Goal: Information Seeking & Learning: Learn about a topic

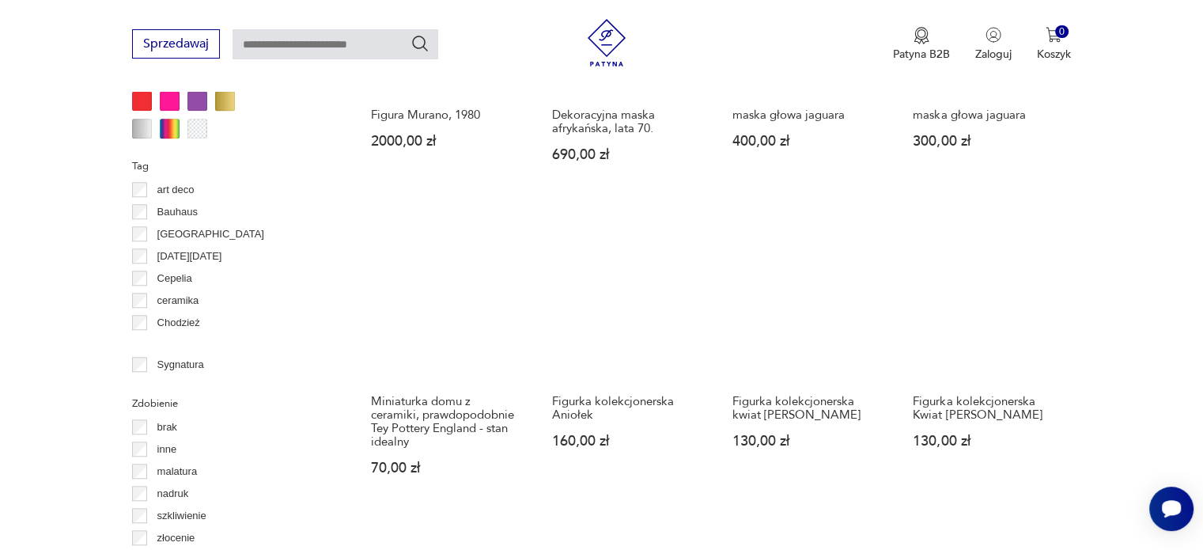
scroll to position [1534, 0]
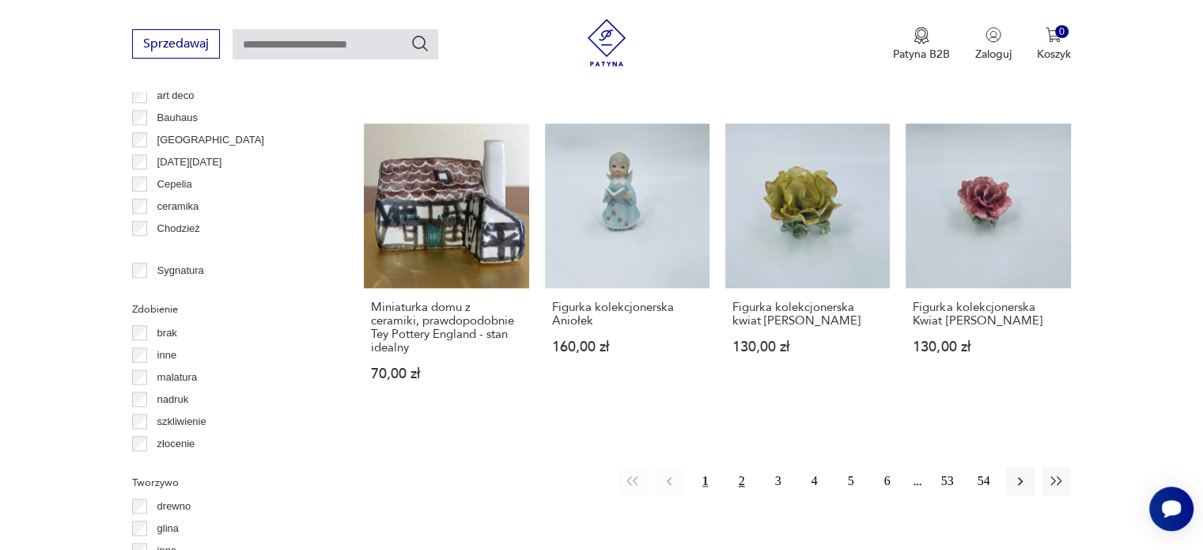
click at [746, 467] on button "2" at bounding box center [742, 481] width 28 height 28
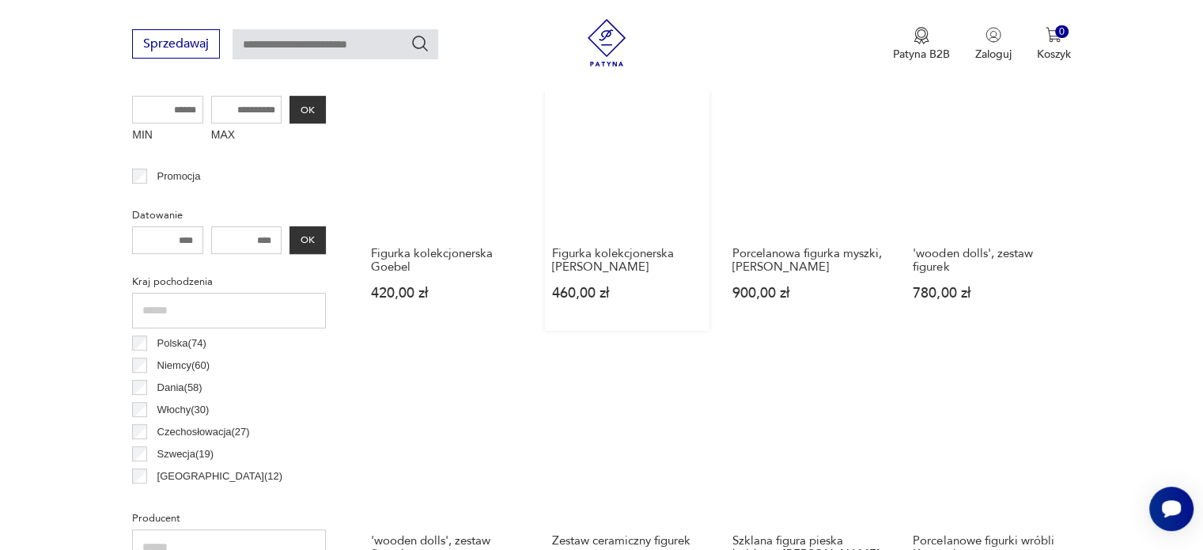
scroll to position [657, 0]
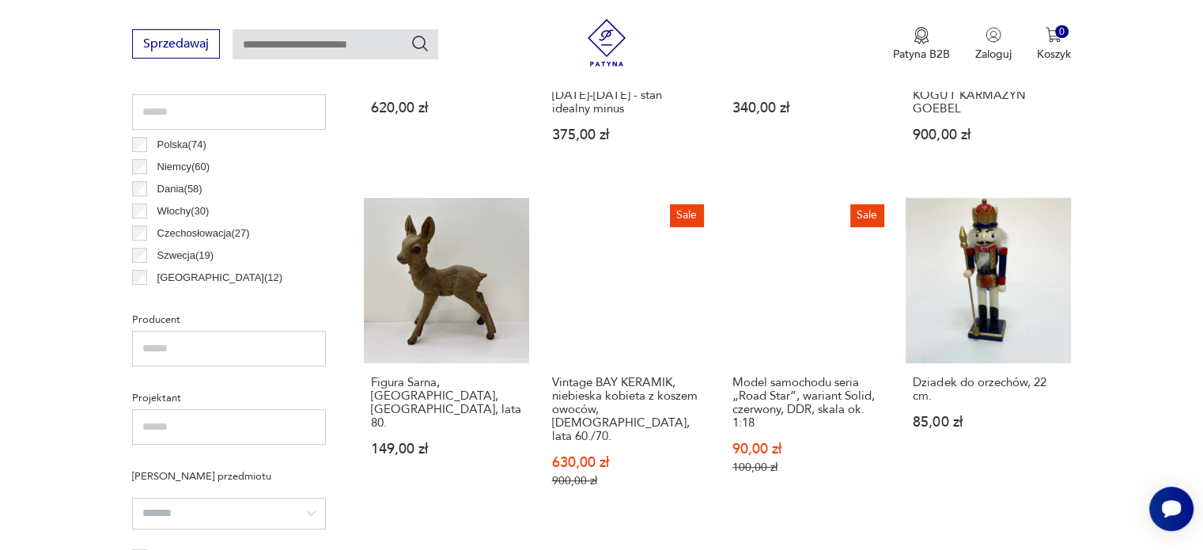
scroll to position [657, 0]
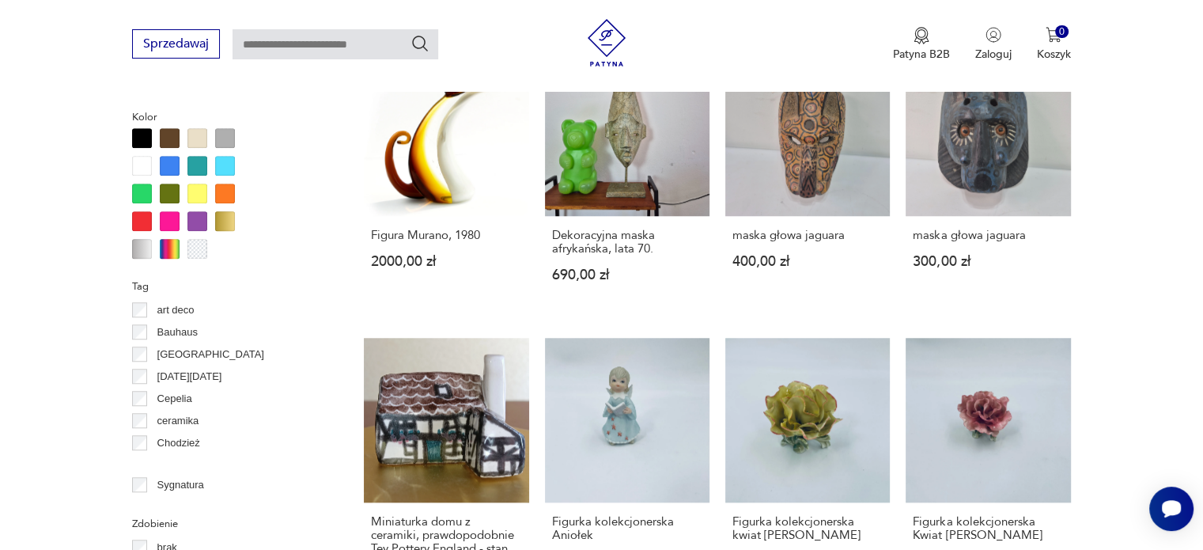
scroll to position [1320, 0]
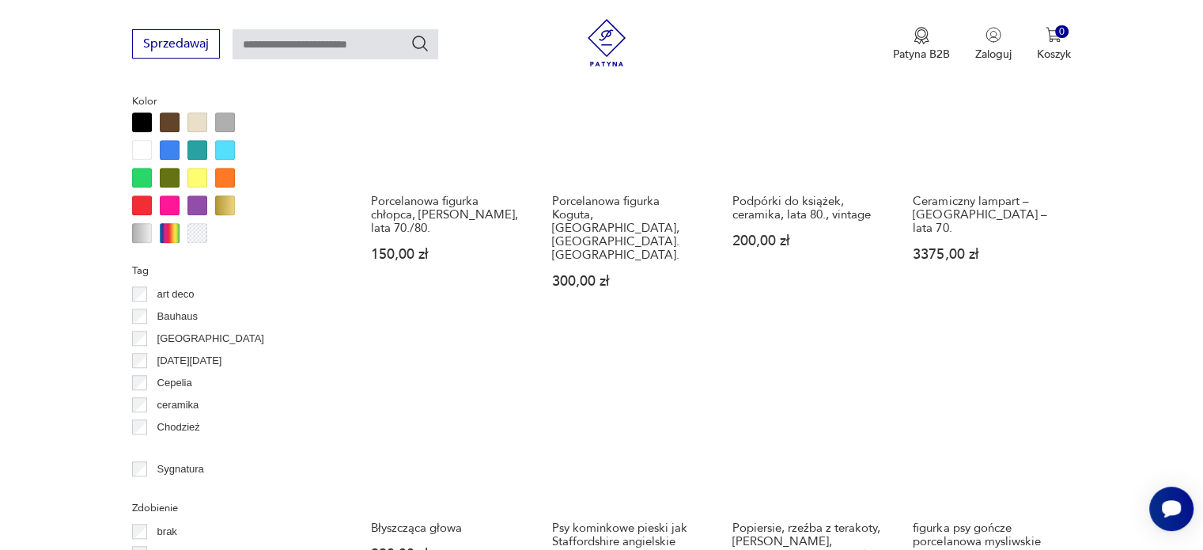
scroll to position [1368, 0]
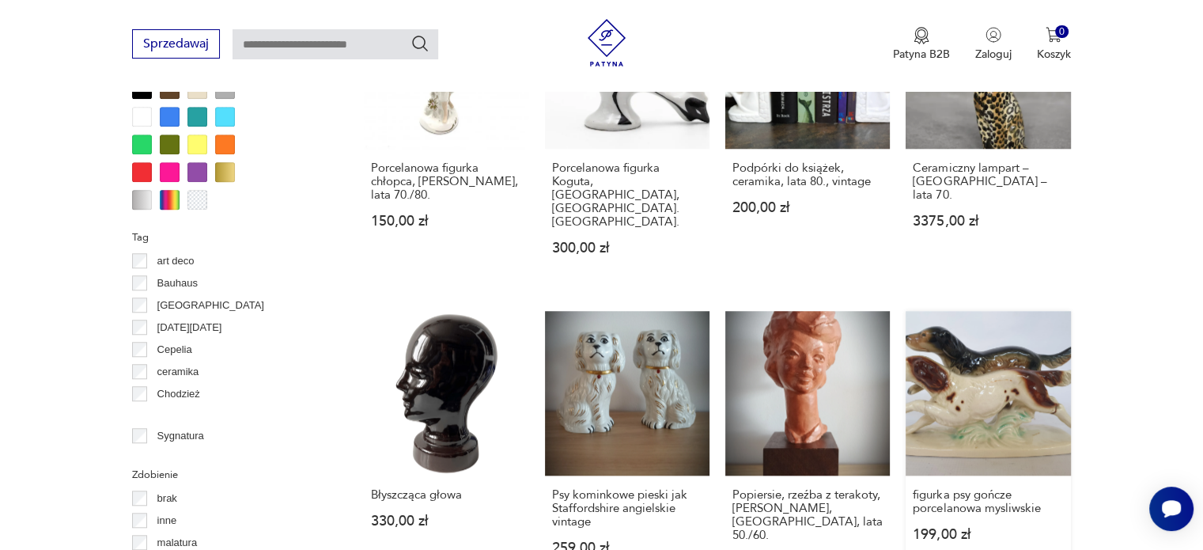
click at [1027, 357] on link "figurka psy gończe porcelanowa mysliwskie 199,00 zł" at bounding box center [988, 455] width 165 height 288
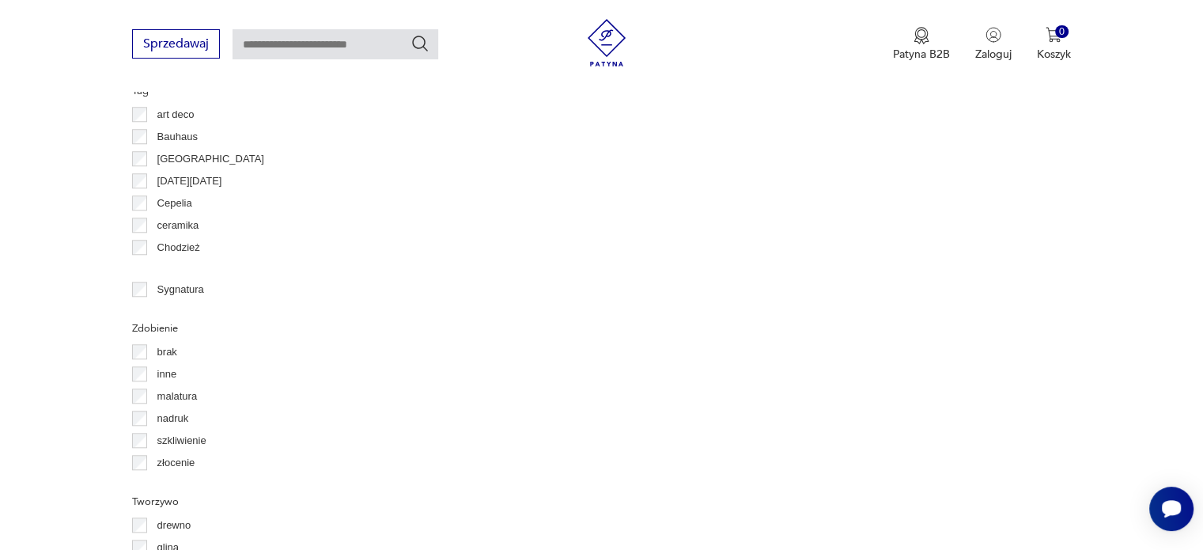
scroll to position [1514, 0]
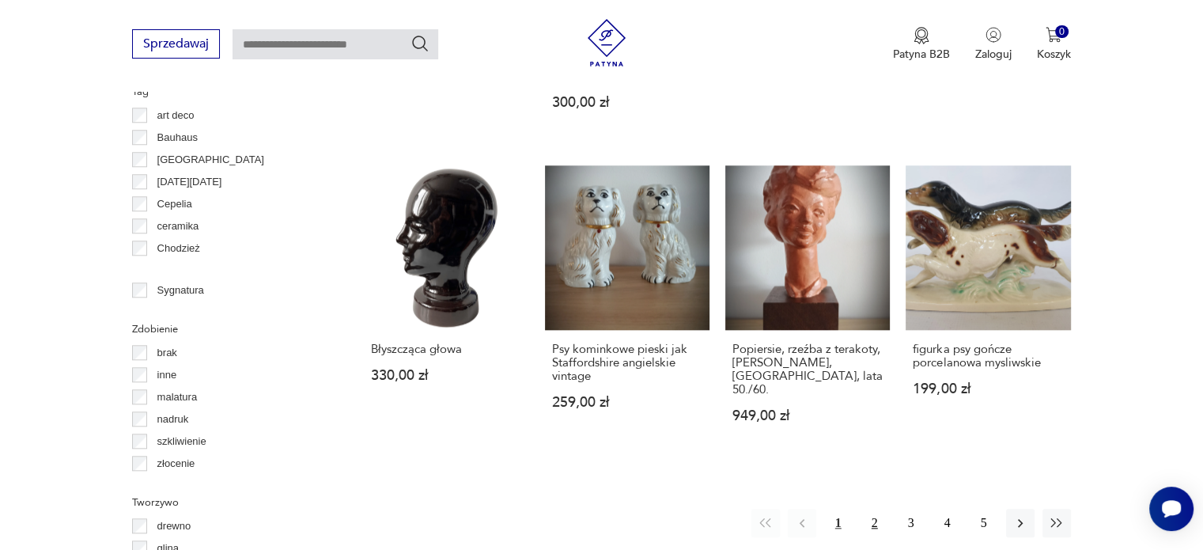
click at [867, 509] on button "2" at bounding box center [875, 523] width 28 height 28
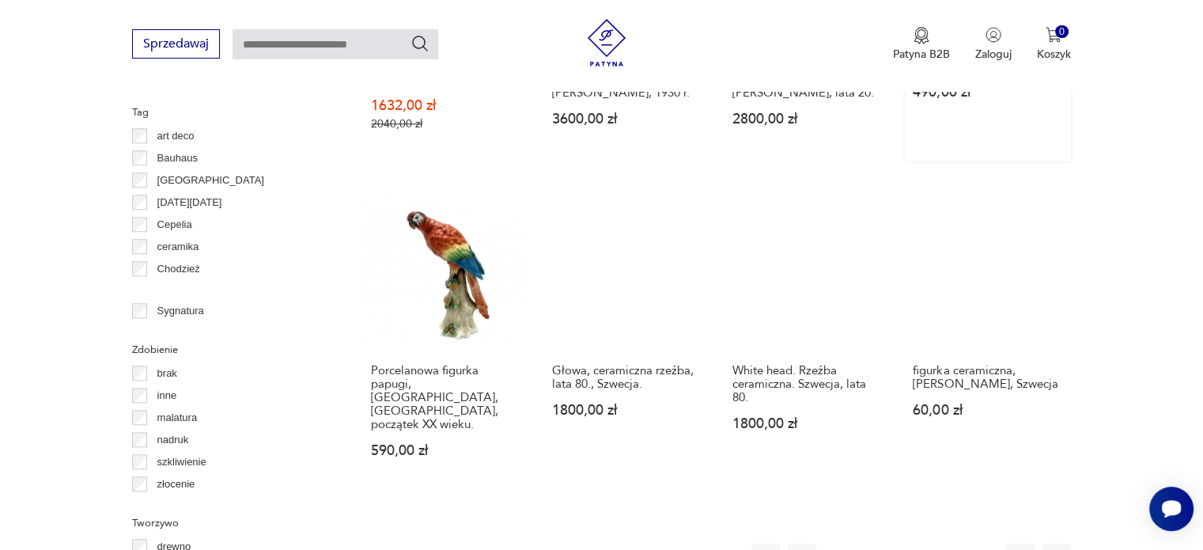
scroll to position [1527, 0]
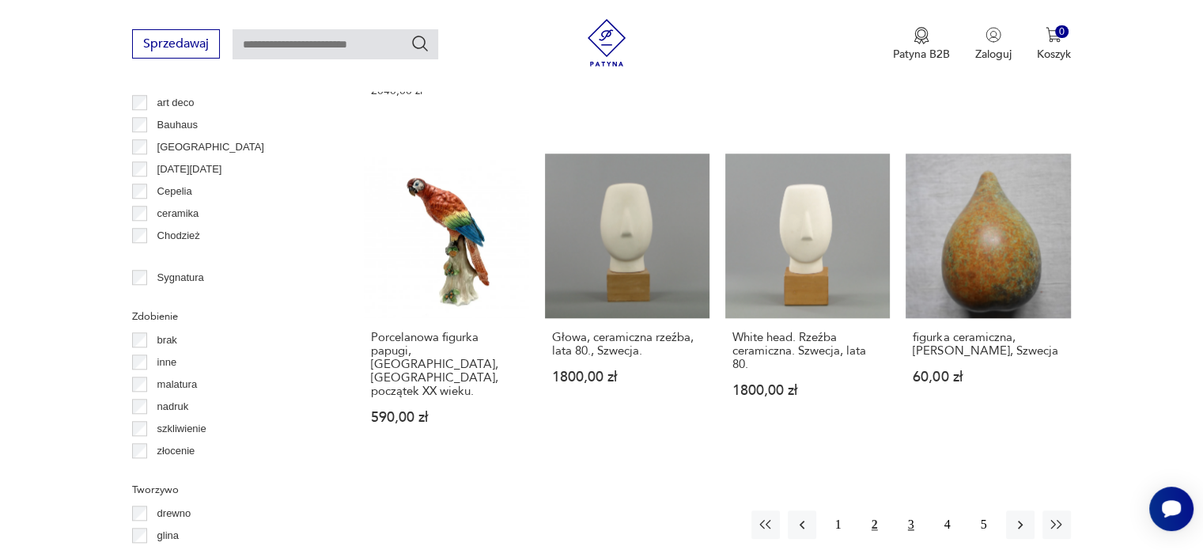
click at [905, 510] on button "3" at bounding box center [911, 524] width 28 height 28
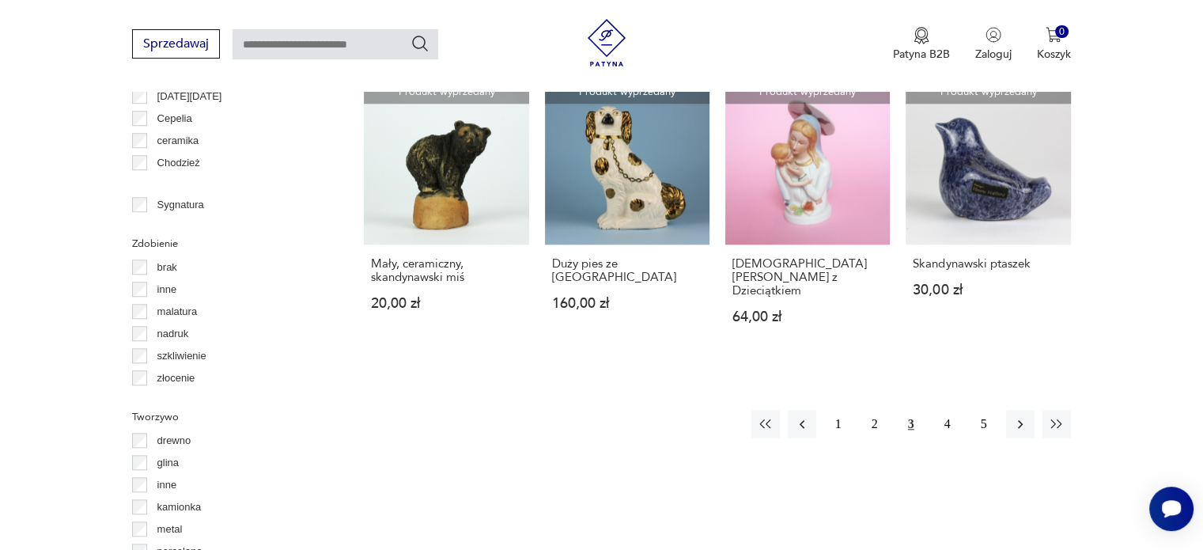
scroll to position [1606, 0]
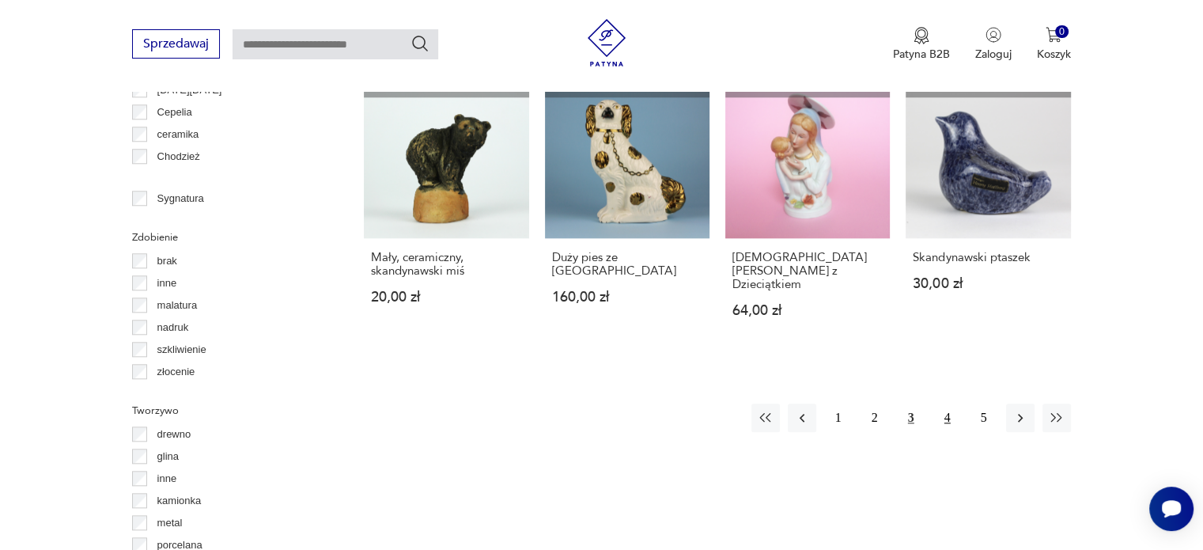
click at [940, 403] on button "4" at bounding box center [947, 417] width 28 height 28
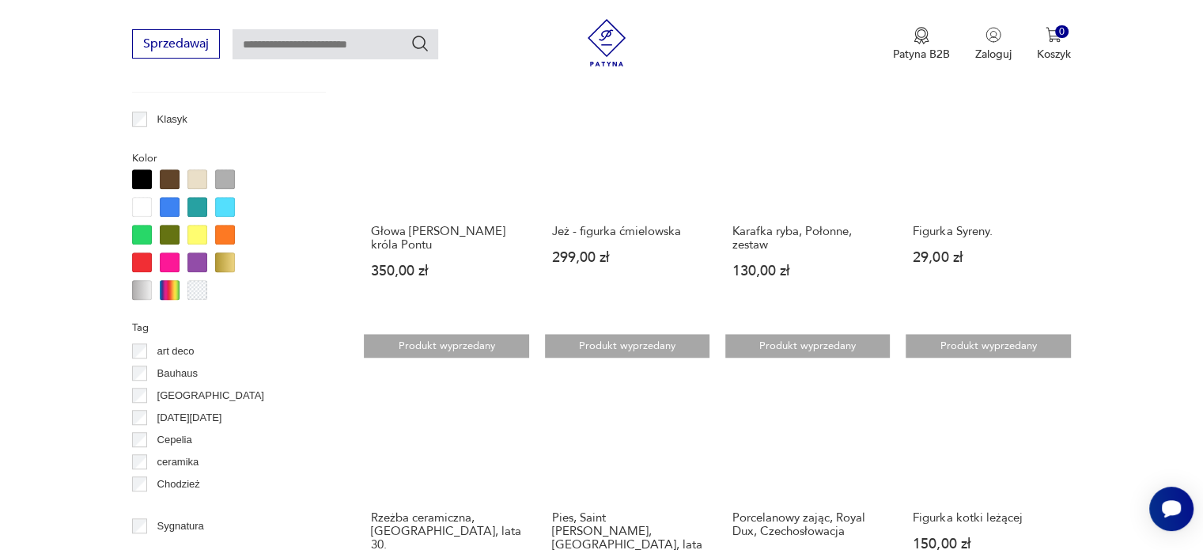
scroll to position [1448, 0]
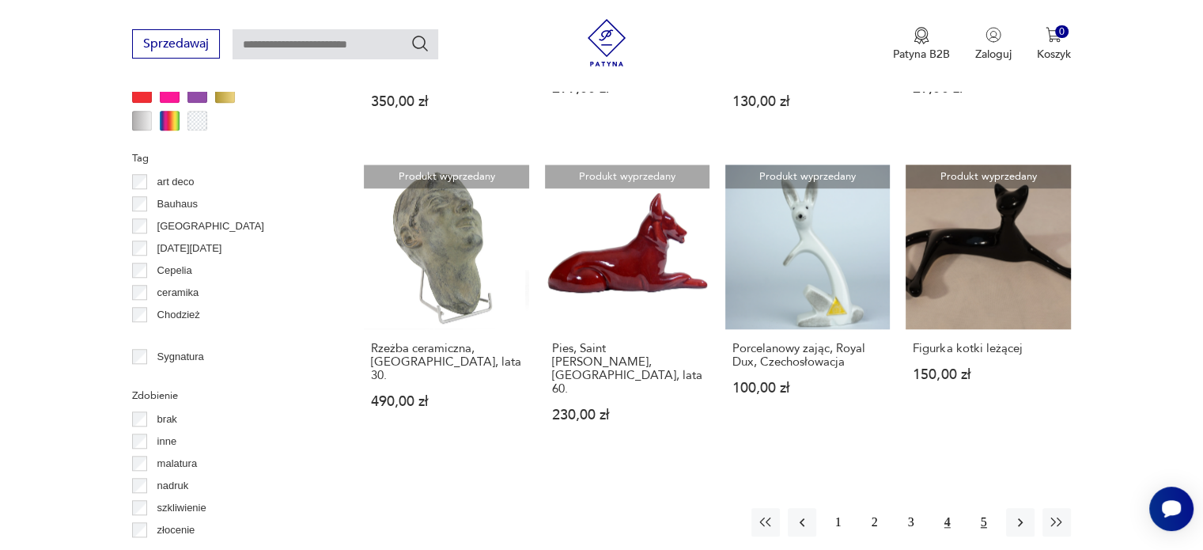
click at [978, 508] on button "5" at bounding box center [984, 522] width 28 height 28
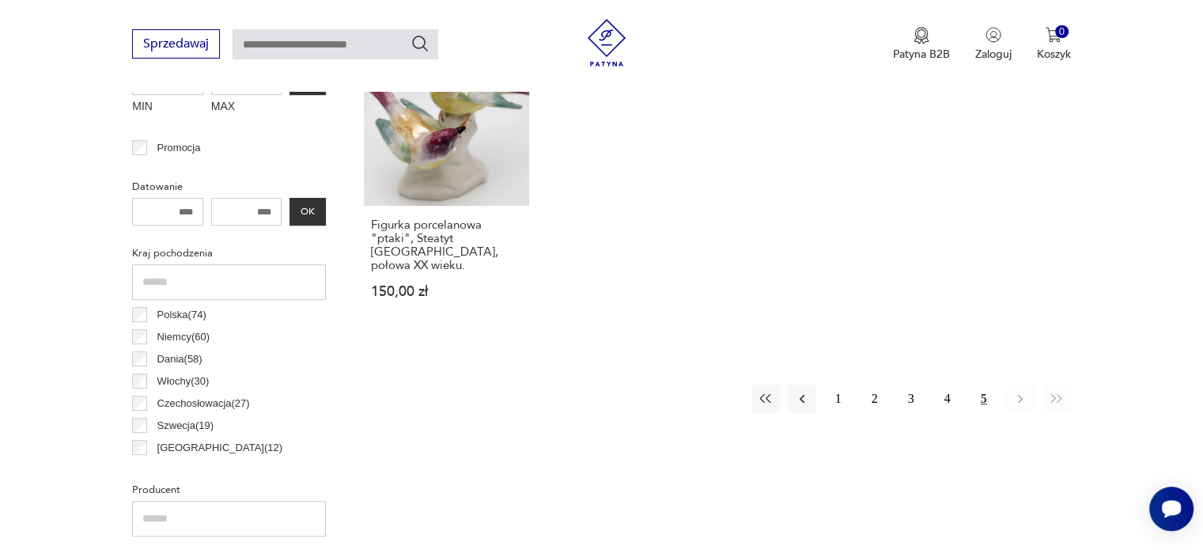
scroll to position [736, 0]
